Goal: Answer question/provide support

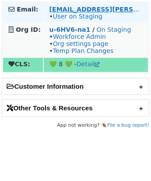
click at [86, 7] on strong "[EMAIL_ADDRESS][PERSON_NAME][DOMAIN_NAME]" at bounding box center [138, 9] width 178 height 7
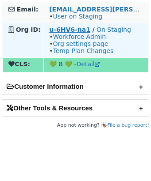
click at [79, 30] on strong "u-6HV6-na1" at bounding box center [69, 29] width 41 height 7
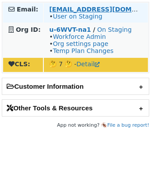
click at [89, 10] on strong "[EMAIL_ADDRESS][DOMAIN_NAME]" at bounding box center [109, 9] width 121 height 7
click at [88, 10] on strong "[EMAIL_ADDRESS][DOMAIN_NAME]" at bounding box center [109, 9] width 121 height 7
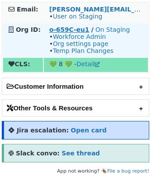
click at [71, 30] on strong "o-659C-eu1" at bounding box center [69, 29] width 40 height 7
